Goal: Task Accomplishment & Management: Manage account settings

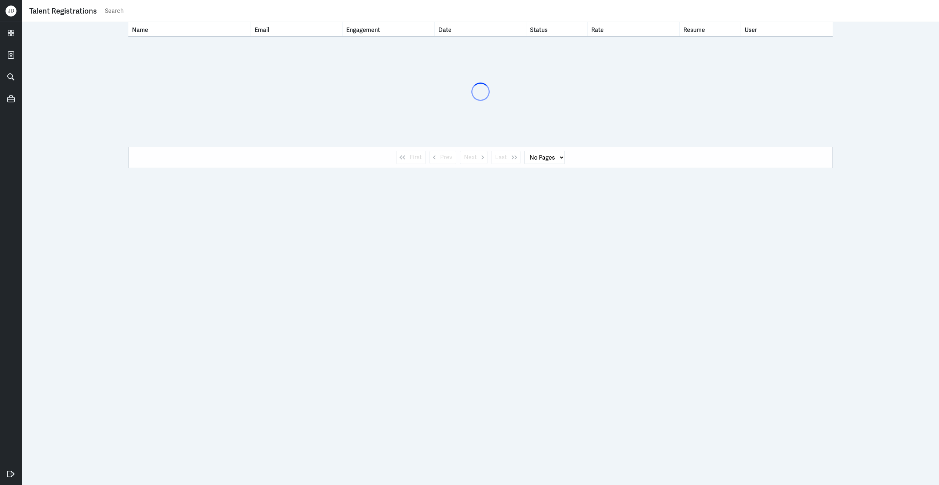
click at [302, 12] on input "text" at bounding box center [517, 10] width 827 height 11
type input "[PERSON_NAME]"
select select "1"
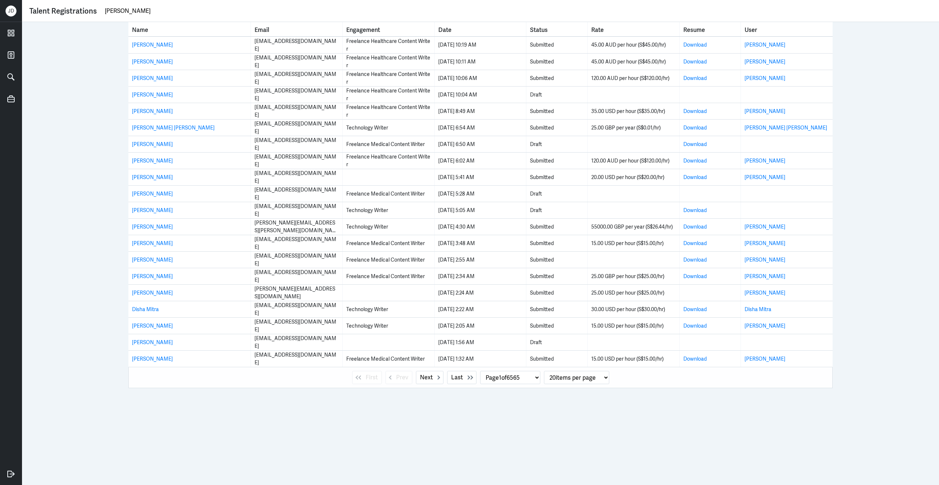
type input "[PERSON_NAME]"
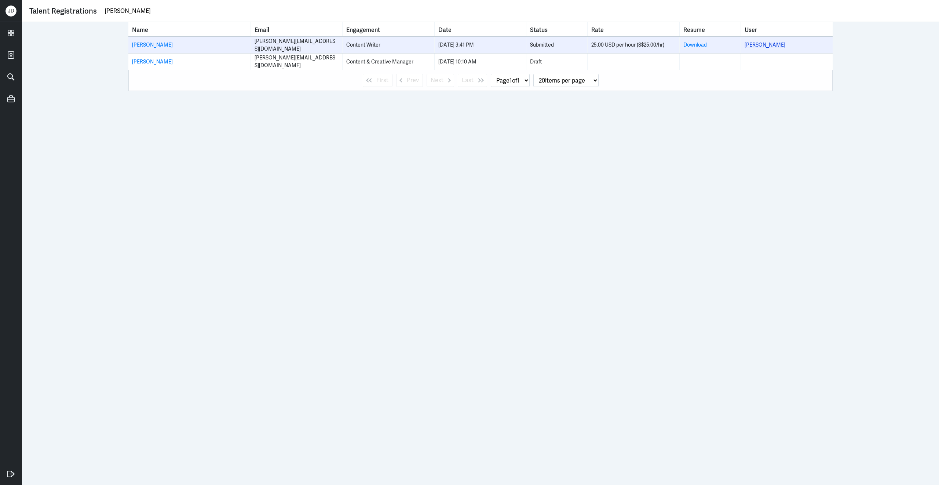
click at [754, 44] on link "[PERSON_NAME]" at bounding box center [764, 44] width 41 height 7
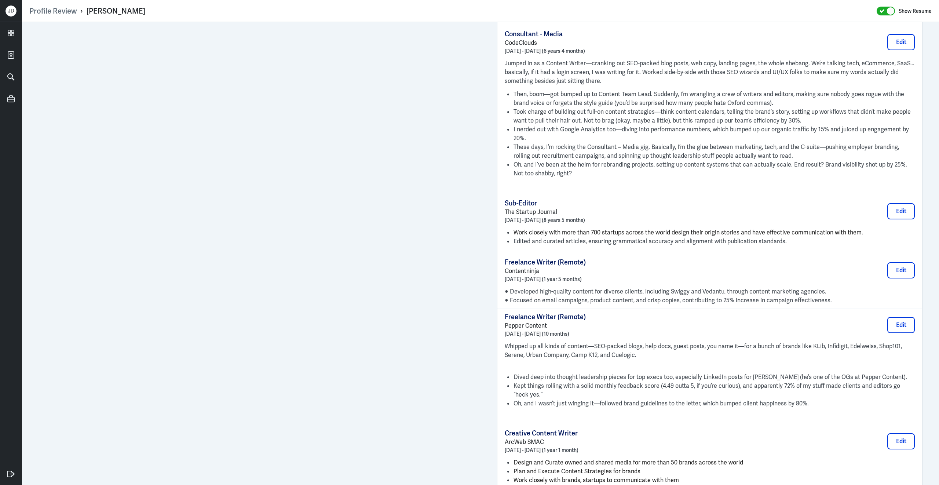
scroll to position [858, 0]
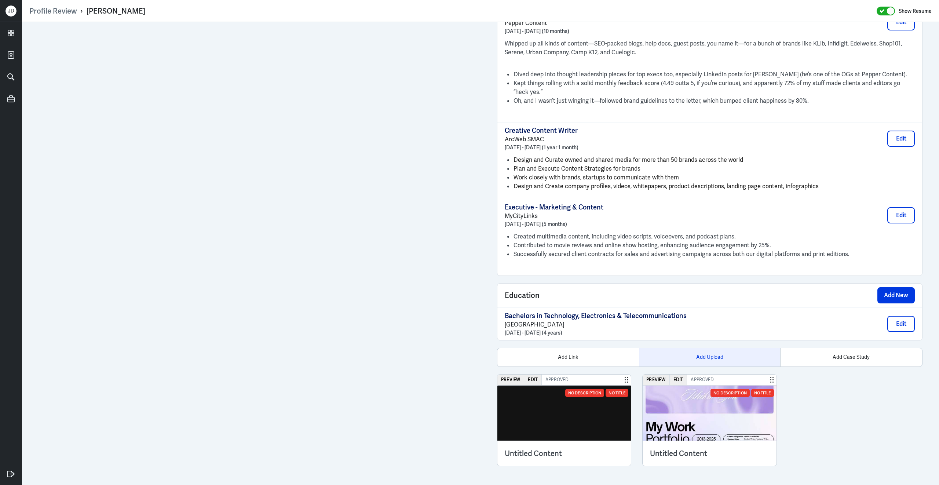
click at [711, 359] on div "Add Upload" at bounding box center [710, 357] width 142 height 18
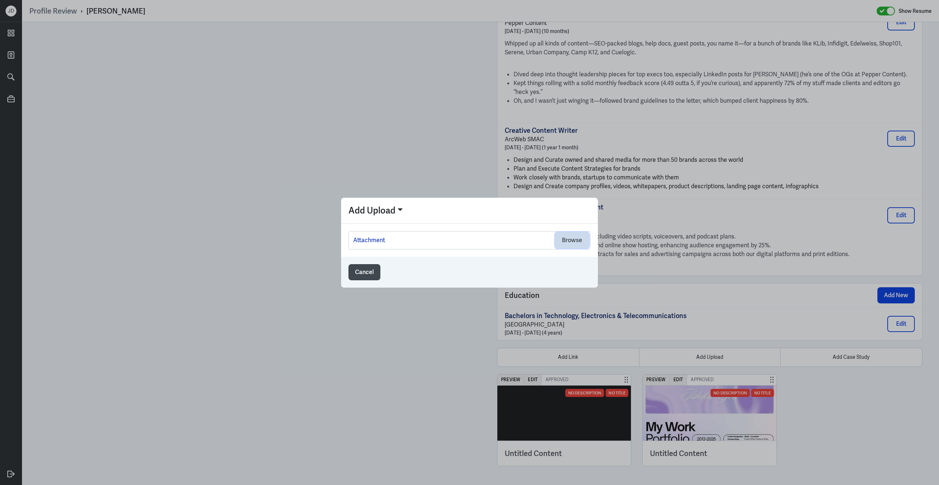
click at [573, 239] on button "Browse" at bounding box center [571, 240] width 33 height 16
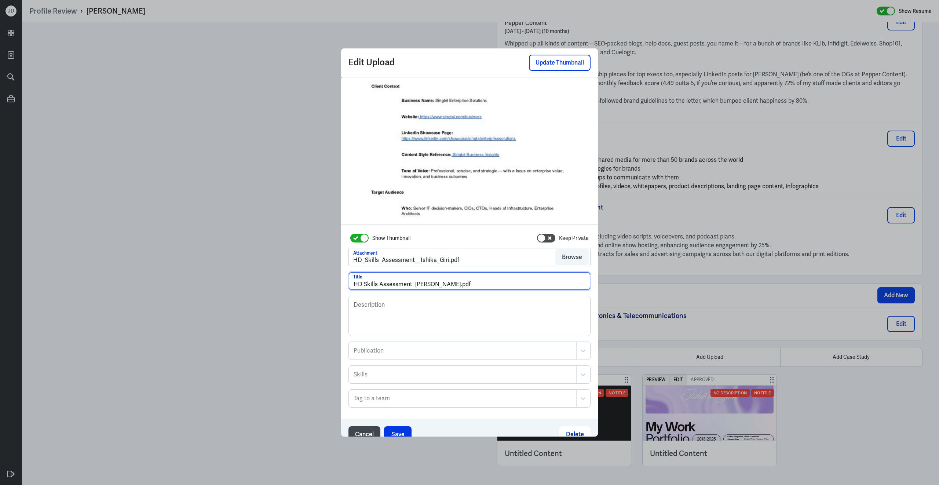
drag, startPoint x: 441, startPoint y: 284, endPoint x: 483, endPoint y: 284, distance: 41.8
click at [483, 284] on input "HD Skills Assessment [PERSON_NAME].pdf" at bounding box center [469, 281] width 241 height 18
click at [414, 283] on input "HD Skills Assessment [PERSON_NAME]" at bounding box center [469, 281] width 241 height 18
type input "HD Skills Assessment - [PERSON_NAME]"
click at [399, 433] on button "Save" at bounding box center [397, 434] width 27 height 16
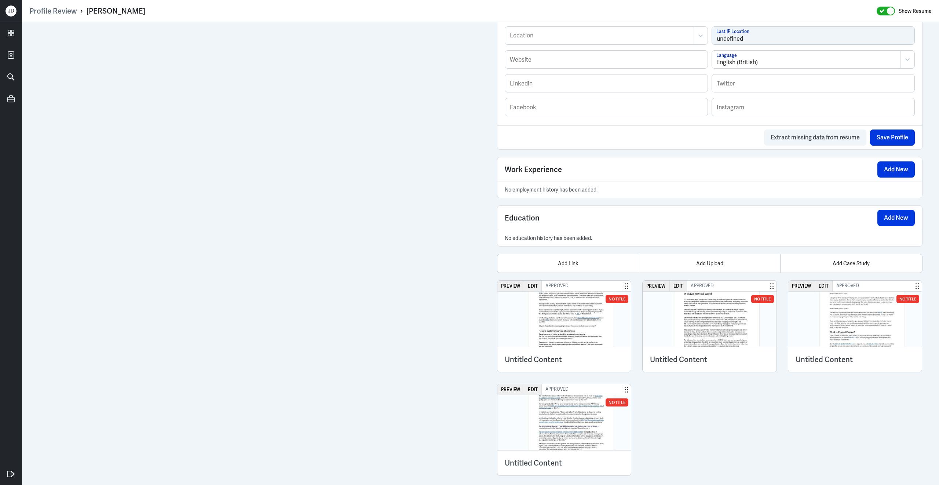
scroll to position [400, 0]
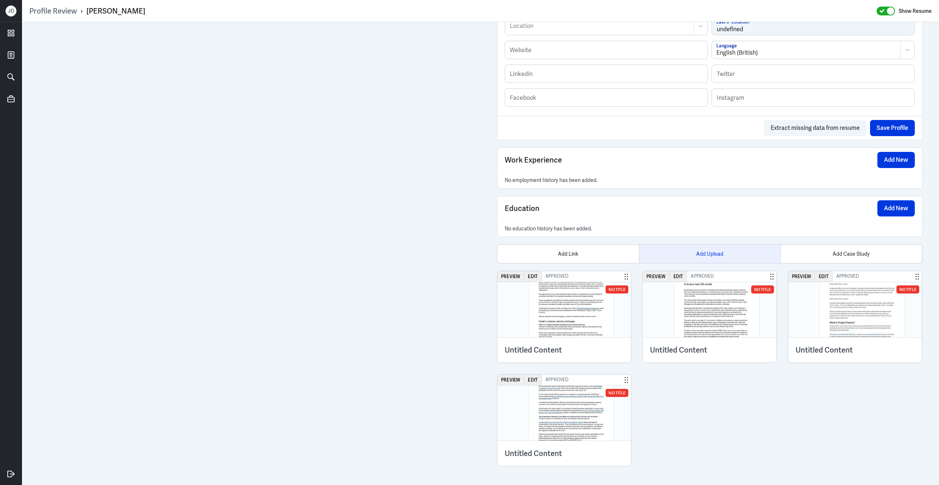
click at [716, 252] on div "Add Upload" at bounding box center [710, 254] width 142 height 18
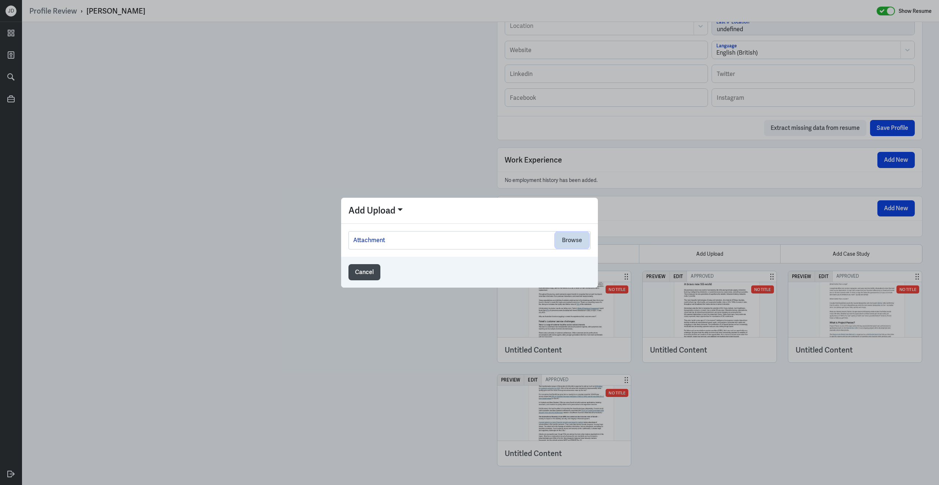
click at [569, 242] on button "Browse" at bounding box center [571, 240] width 33 height 16
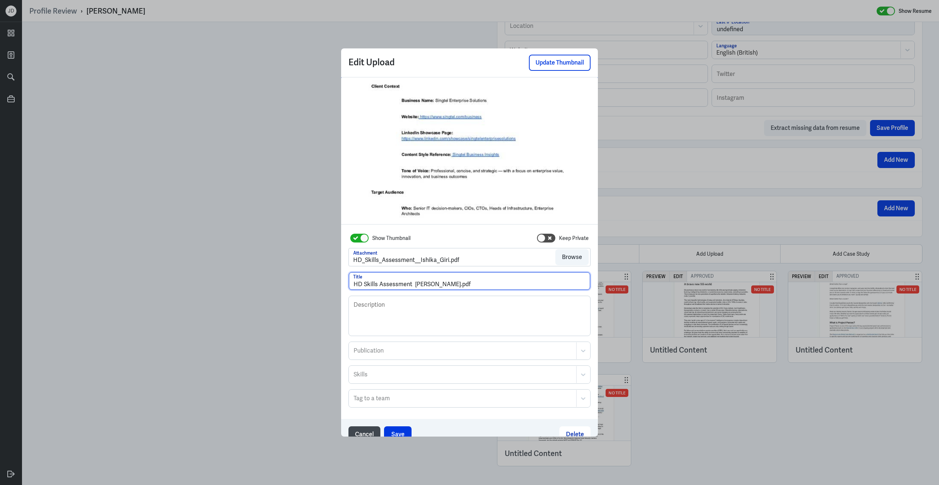
click at [413, 285] on input "HD Skills Assessment [PERSON_NAME].pdf" at bounding box center [469, 281] width 241 height 18
drag, startPoint x: 444, startPoint y: 286, endPoint x: 524, endPoint y: 285, distance: 80.3
click at [526, 286] on input "HD Skills Assessment - Ishika Giri.pdf" at bounding box center [469, 281] width 241 height 18
type input "HD Skills Assessment - Ishika Giri"
click at [400, 428] on button "Save" at bounding box center [397, 434] width 27 height 16
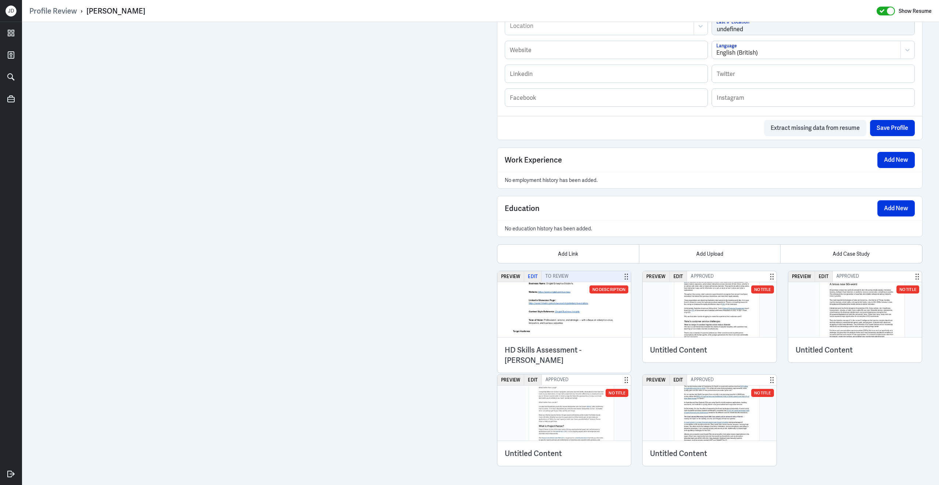
click at [535, 276] on button "Edit" at bounding box center [533, 276] width 18 height 11
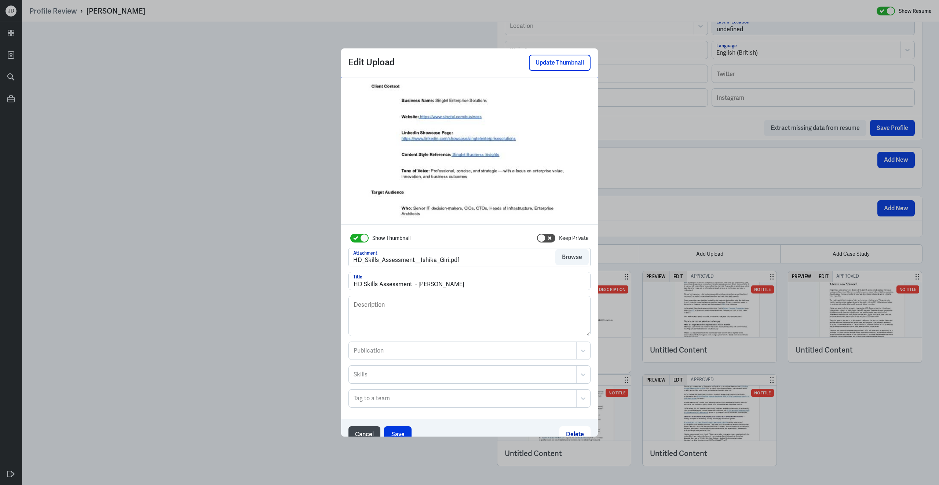
scroll to position [10, 0]
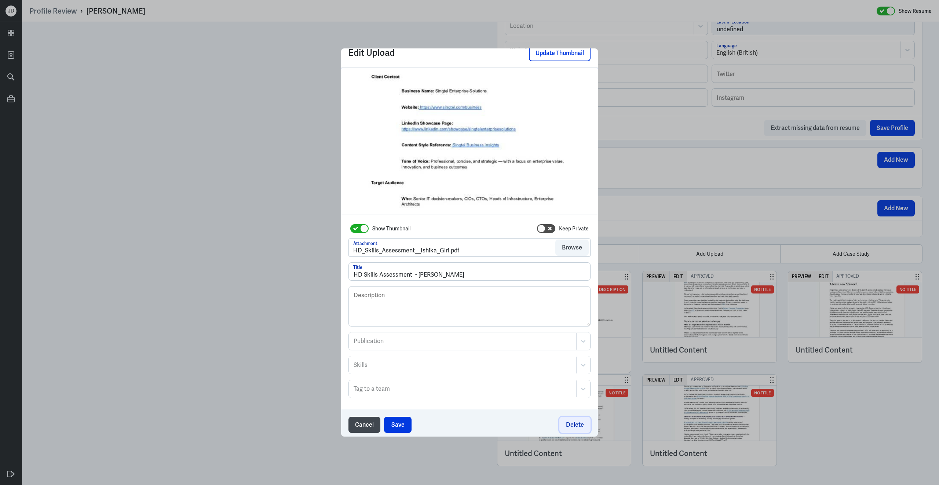
click at [571, 425] on button "Delete" at bounding box center [574, 424] width 31 height 16
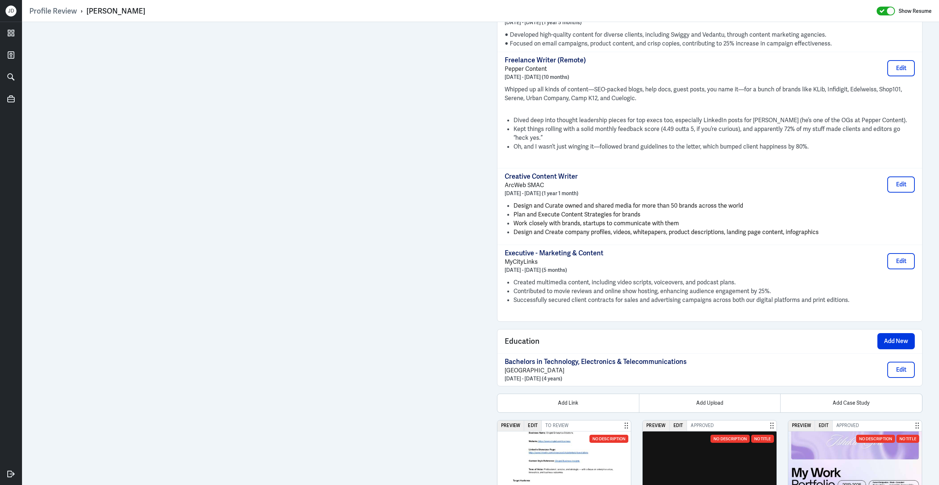
scroll to position [868, 0]
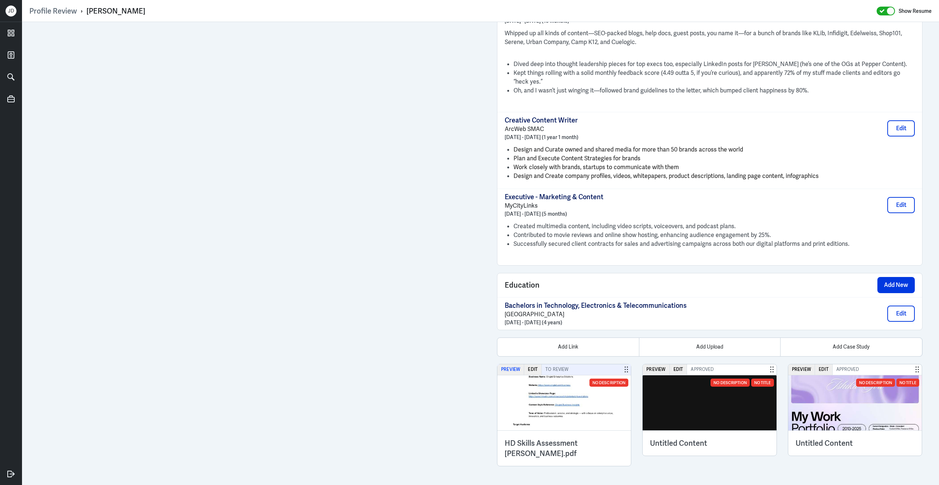
click at [515, 368] on button "Preview" at bounding box center [510, 369] width 27 height 11
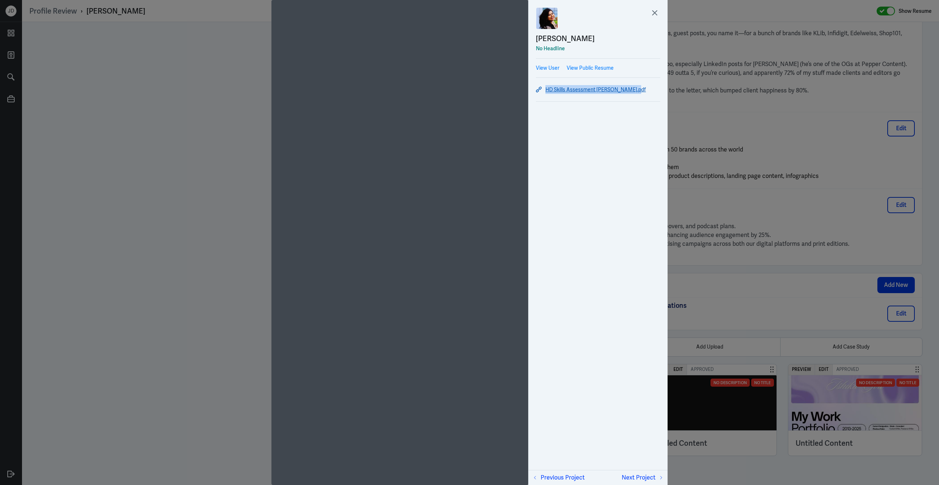
click at [549, 90] on link "HD Skills Assessment [PERSON_NAME].pdf" at bounding box center [598, 89] width 124 height 9
click at [656, 14] on icon at bounding box center [654, 13] width 4 height 4
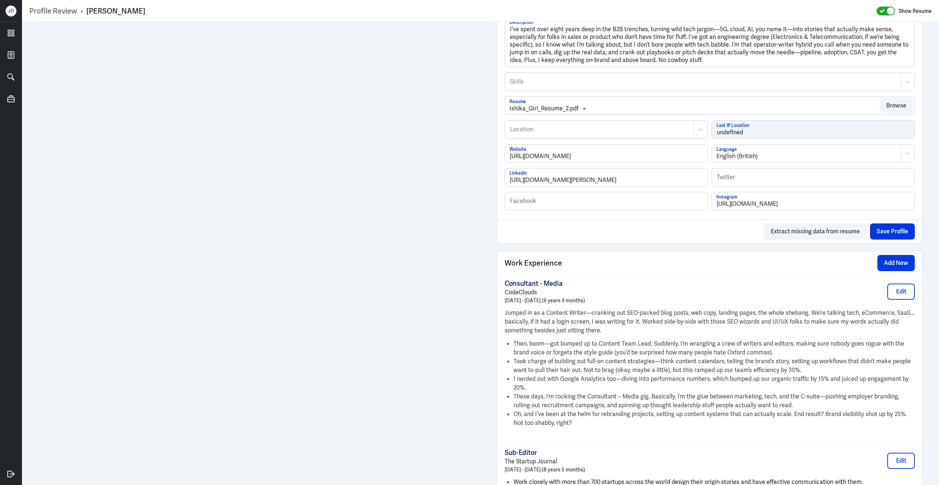
scroll to position [0, 0]
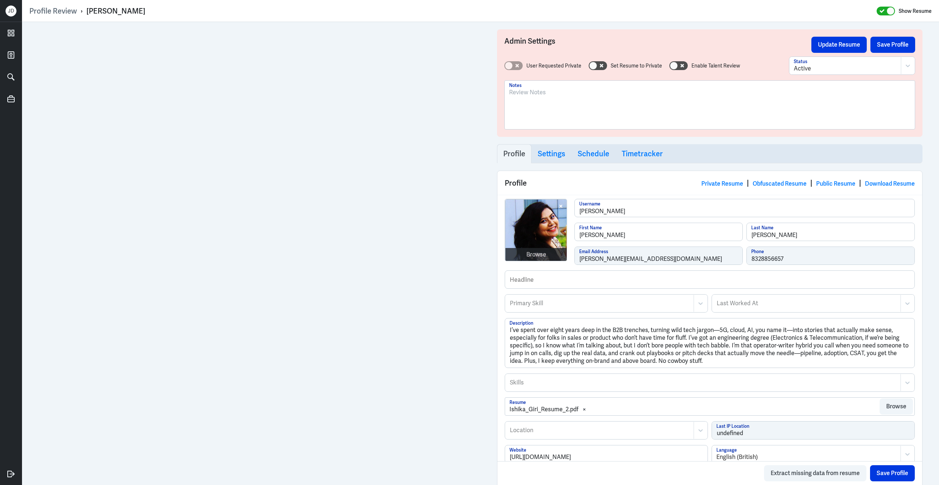
click at [555, 98] on div at bounding box center [709, 108] width 401 height 40
click at [800, 112] on div "IN based; Content writer and worked for IT, Banking and Travel. Worked for Pepp…" at bounding box center [709, 108] width 401 height 40
drag, startPoint x: 805, startPoint y: 89, endPoint x: 472, endPoint y: 92, distance: 332.9
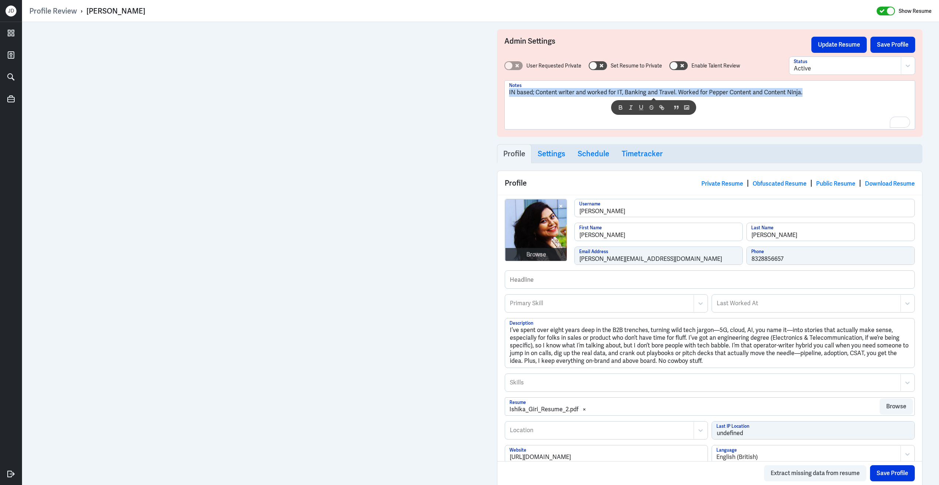
copy p "IN based; Content writer and worked for IT, Banking and Travel. Worked for Pepp…"
